Goal: Information Seeking & Learning: Learn about a topic

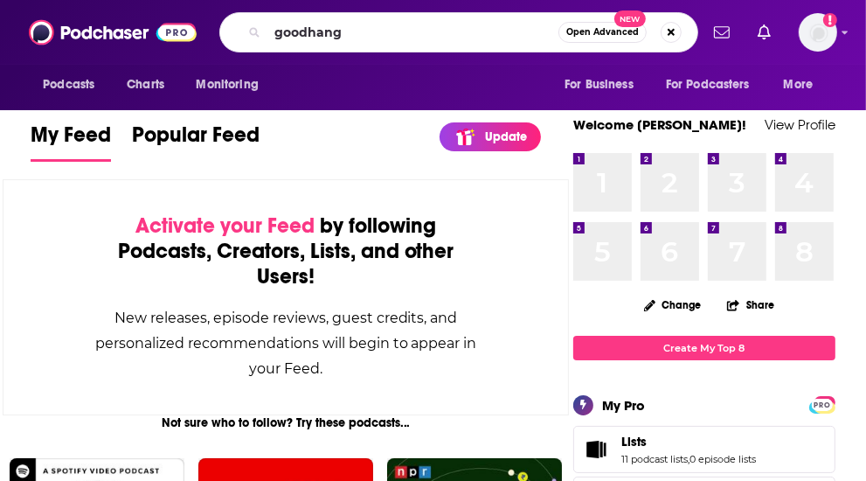
click at [312, 31] on input "goodhang" at bounding box center [413, 32] width 291 height 28
click at [304, 31] on input "goodhang" at bounding box center [413, 32] width 291 height 28
type input "good hang"
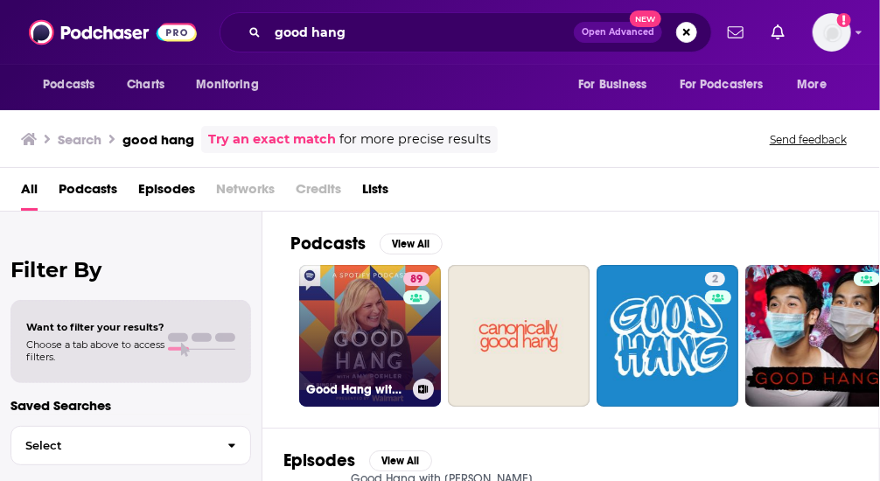
click at [311, 304] on link "89 Good Hang with [PERSON_NAME]" at bounding box center [370, 336] width 142 height 142
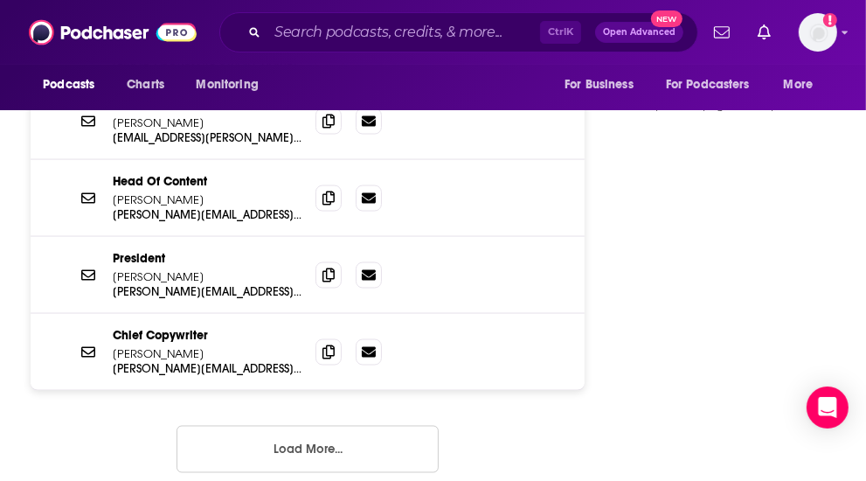
scroll to position [1749, 0]
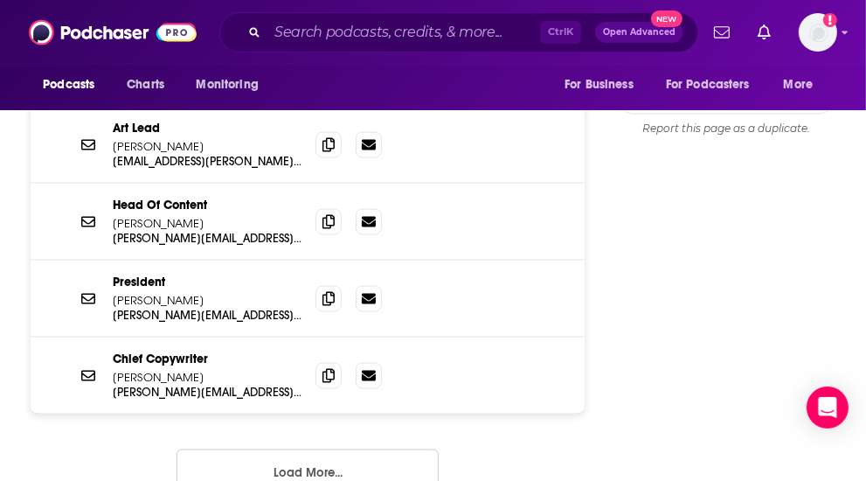
click at [284, 449] on button "Load More..." at bounding box center [308, 472] width 262 height 47
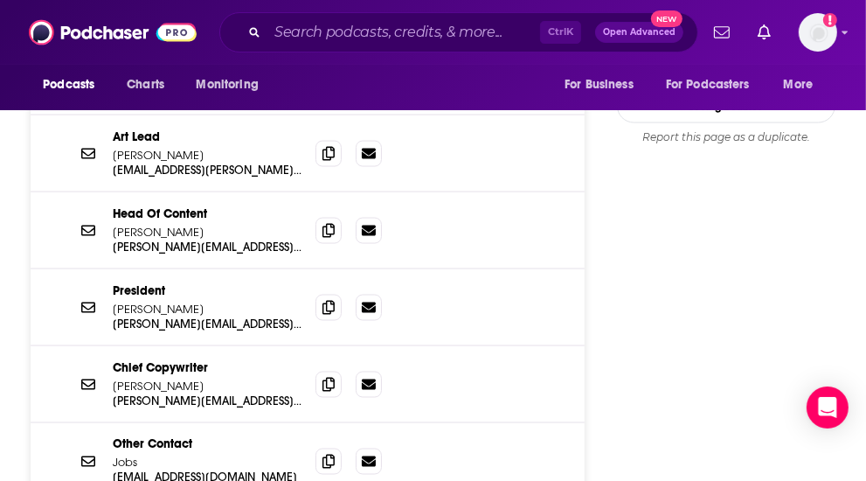
scroll to position [1661, 0]
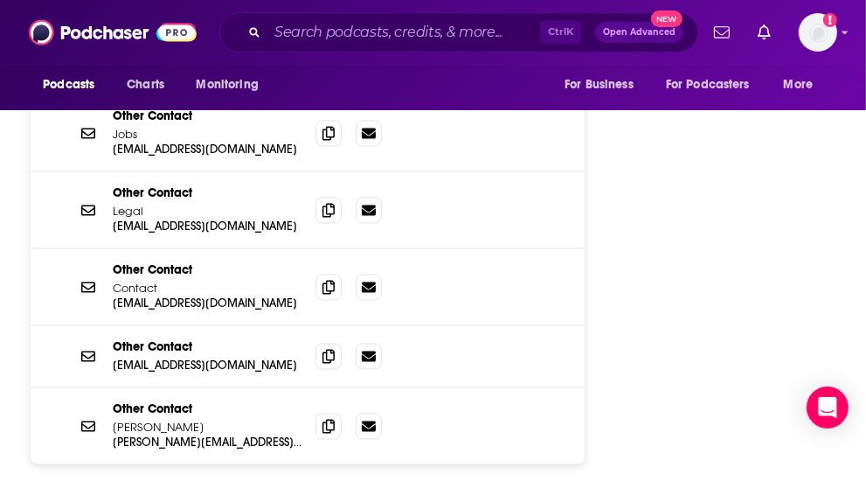
scroll to position [2098, 0]
